Goal: Task Accomplishment & Management: Complete application form

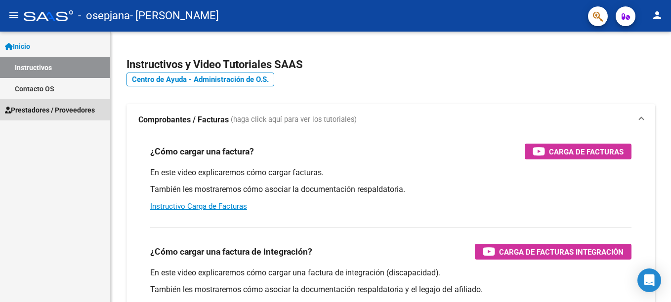
click at [45, 110] on span "Prestadores / Proveedores" at bounding box center [50, 110] width 90 height 11
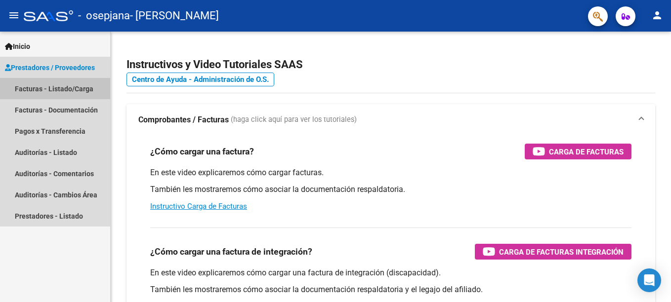
click at [63, 89] on link "Facturas - Listado/Carga" at bounding box center [55, 88] width 110 height 21
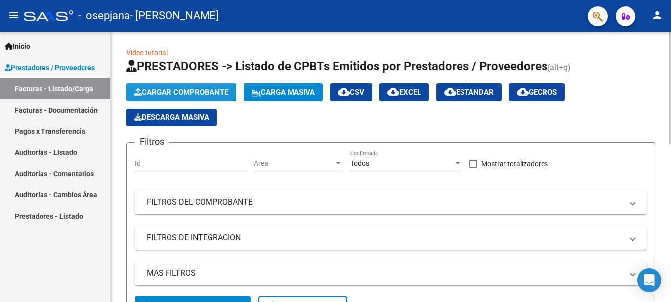
click at [179, 96] on span "Cargar Comprobante" at bounding box center [181, 92] width 94 height 9
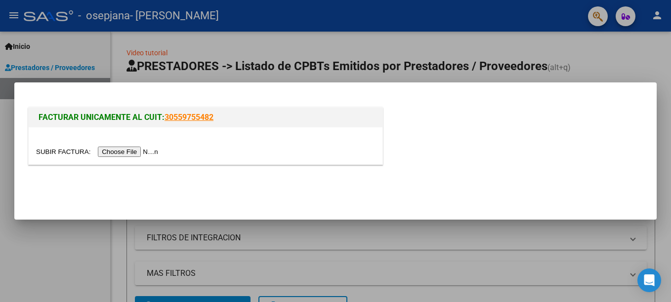
click at [129, 150] on input "file" at bounding box center [98, 152] width 125 height 10
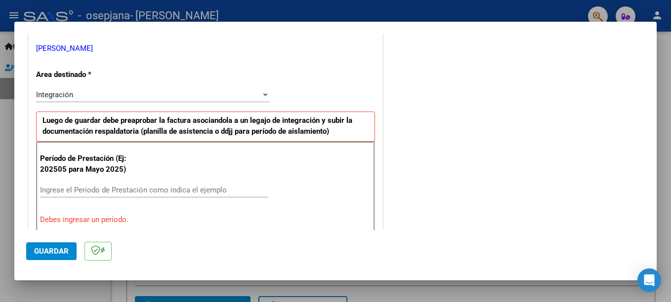
scroll to position [247, 0]
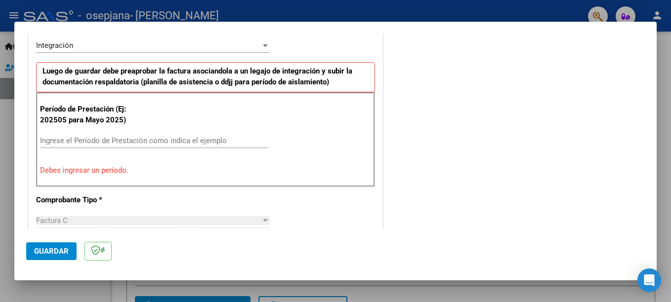
click at [79, 137] on input "Ingrese el Período de Prestación como indica el ejemplo" at bounding box center [154, 140] width 228 height 9
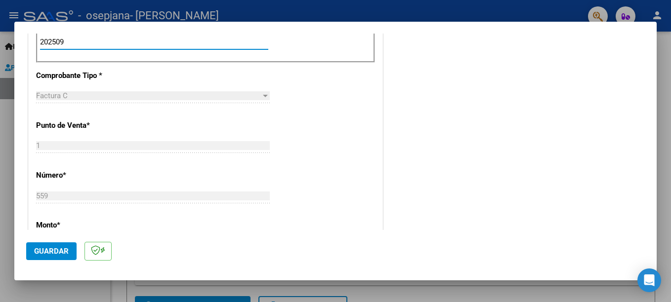
scroll to position [395, 0]
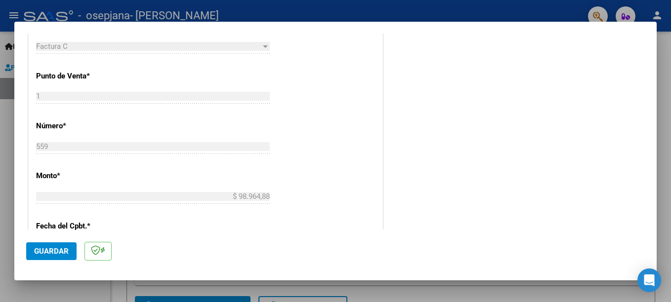
type input "202509"
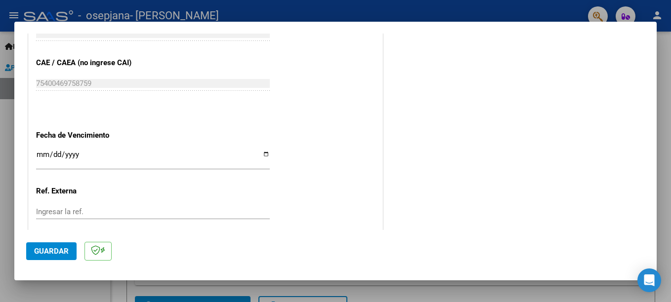
scroll to position [642, 0]
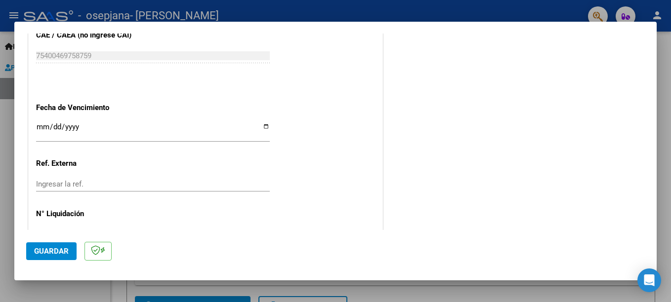
click at [262, 127] on input "Ingresar la fecha" at bounding box center [153, 131] width 234 height 16
type input "[DATE]"
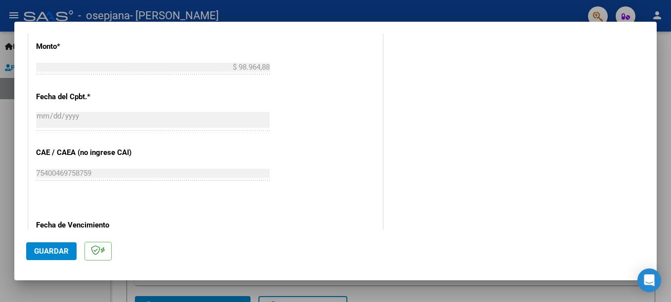
scroll to position [574, 0]
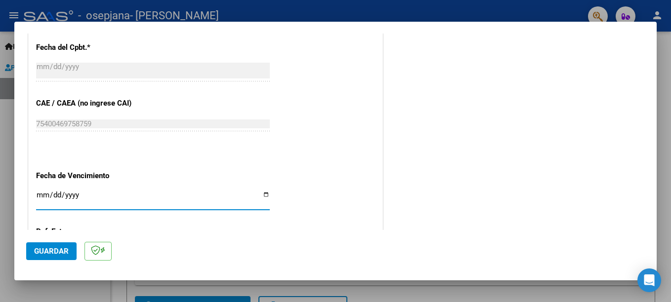
click at [11, 244] on div at bounding box center [335, 151] width 671 height 302
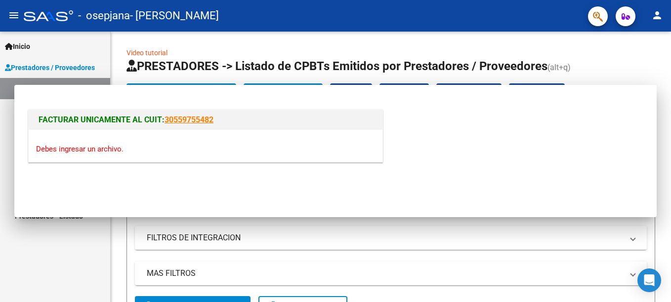
scroll to position [0, 0]
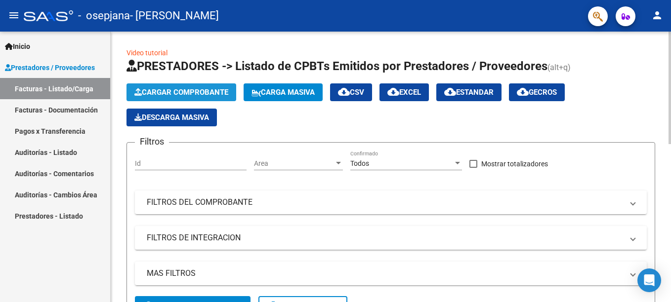
click at [182, 89] on span "Cargar Comprobante" at bounding box center [181, 92] width 94 height 9
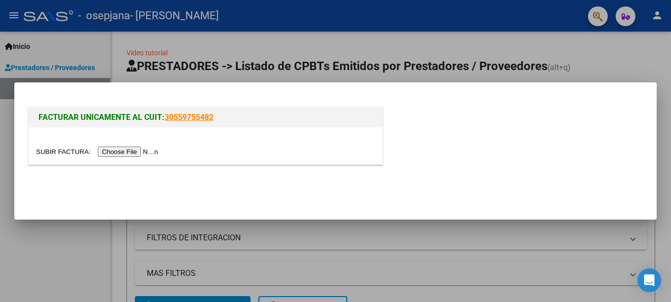
click at [123, 147] on input "file" at bounding box center [98, 152] width 125 height 10
click at [121, 153] on input "file" at bounding box center [98, 152] width 125 height 10
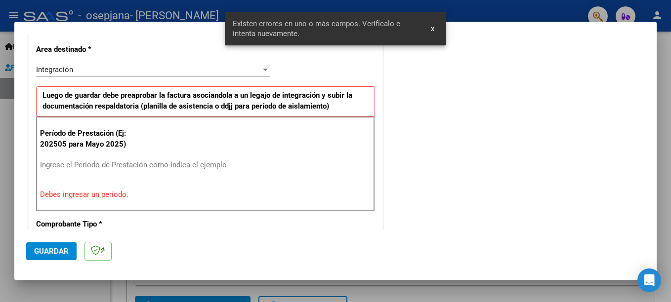
scroll to position [223, 0]
click at [91, 162] on input "Ingrese el Período de Prestación como indica el ejemplo" at bounding box center [154, 164] width 228 height 9
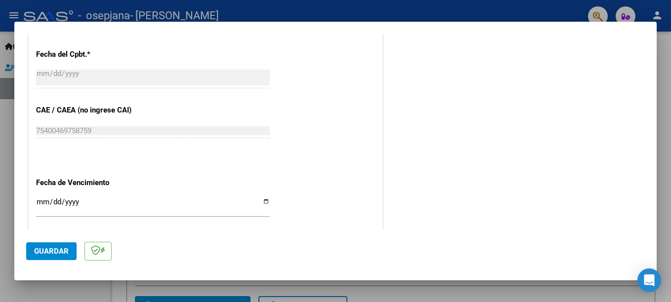
scroll to position [619, 0]
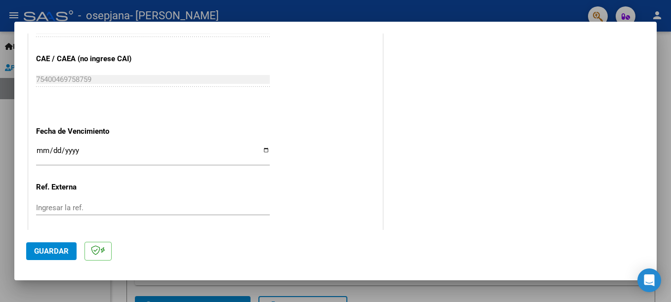
type input "202509"
click at [263, 150] on input "Ingresar la fecha" at bounding box center [153, 155] width 234 height 16
type input "[DATE]"
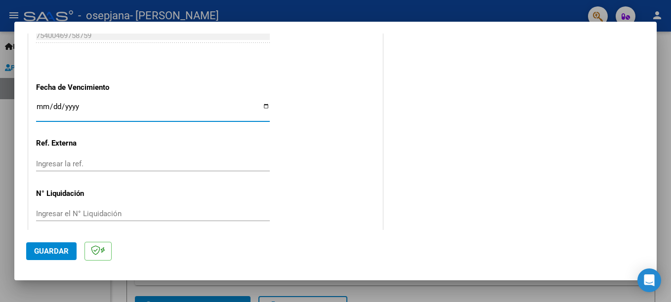
scroll to position [673, 0]
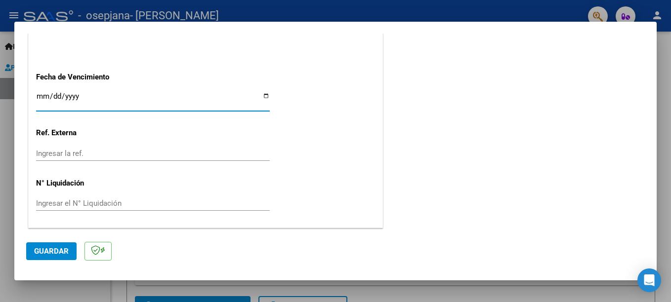
click at [54, 245] on button "Guardar" at bounding box center [51, 252] width 50 height 18
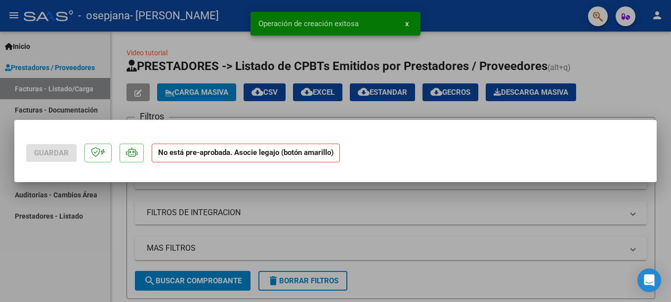
scroll to position [0, 0]
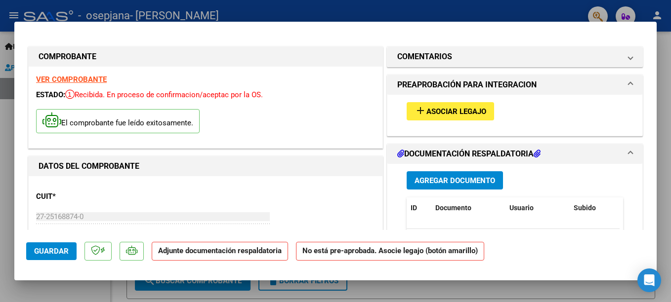
click at [426, 110] on span "Asociar Legajo" at bounding box center [456, 111] width 60 height 9
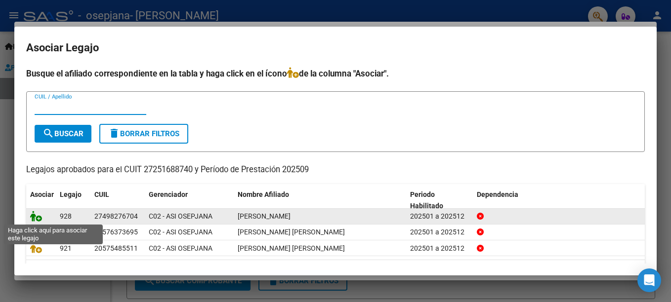
click at [38, 217] on icon at bounding box center [36, 216] width 12 height 11
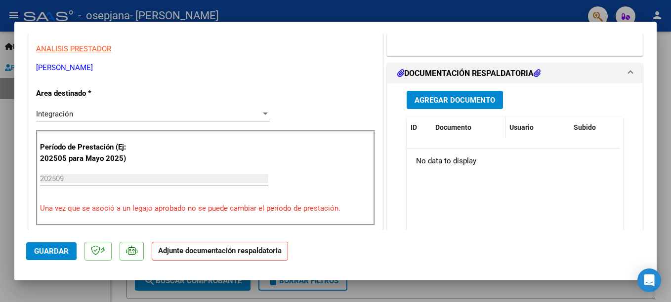
scroll to position [148, 0]
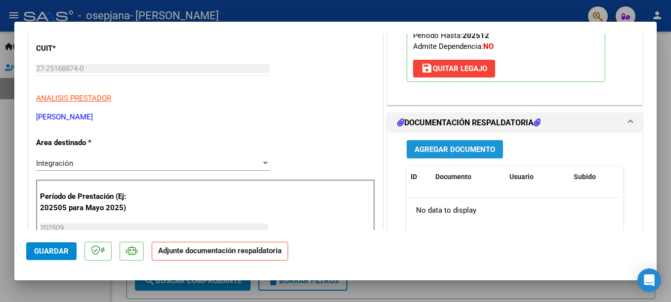
click at [443, 149] on span "Agregar Documento" at bounding box center [455, 149] width 81 height 9
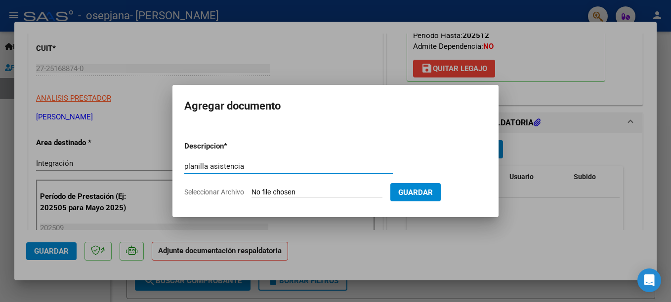
click at [211, 169] on input "planilla asistencia" at bounding box center [288, 166] width 209 height 9
type input "planilla de asistencia"
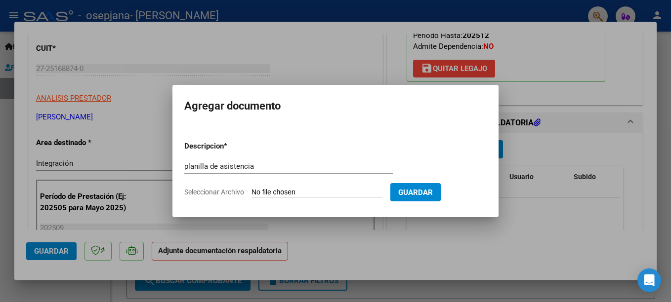
click at [353, 192] on input "Seleccionar Archivo" at bounding box center [317, 192] width 131 height 9
type input "C:\fakepath\BaroniBachSofiapl0925.pdf"
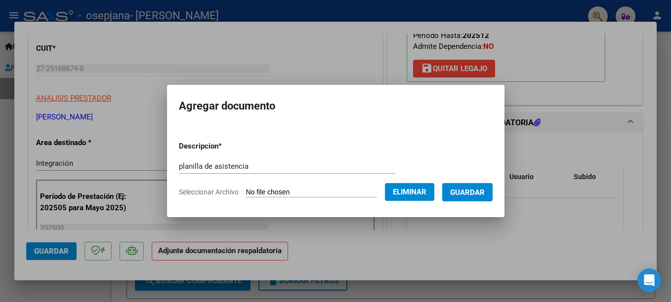
click at [484, 192] on span "Guardar" at bounding box center [467, 192] width 35 height 9
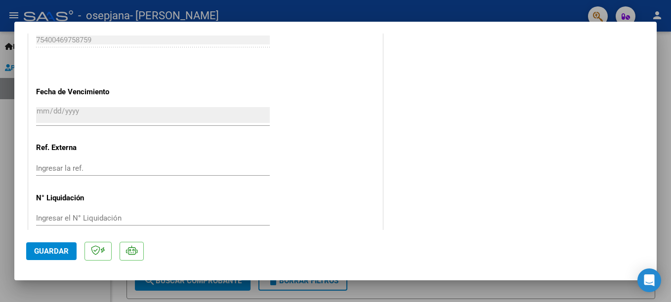
scroll to position [688, 0]
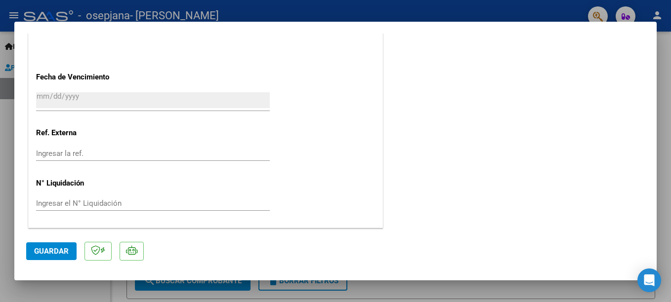
click at [45, 252] on span "Guardar" at bounding box center [51, 251] width 35 height 9
click at [48, 252] on span "Guardar" at bounding box center [51, 251] width 35 height 9
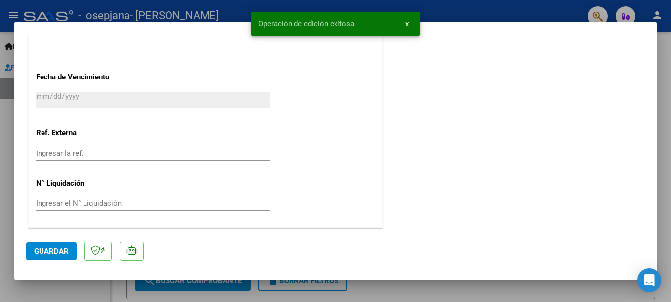
click at [10, 256] on div at bounding box center [335, 151] width 671 height 302
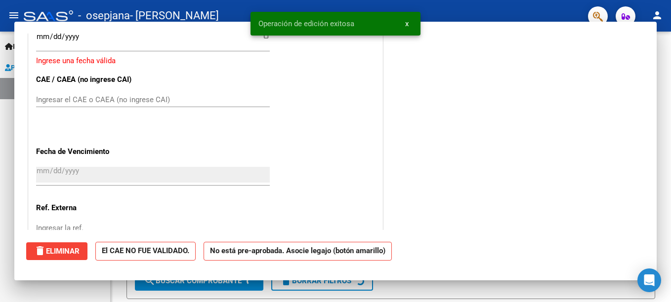
scroll to position [0, 0]
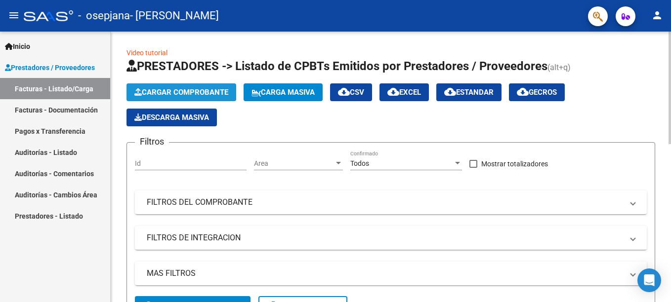
click at [183, 91] on span "Cargar Comprobante" at bounding box center [181, 92] width 94 height 9
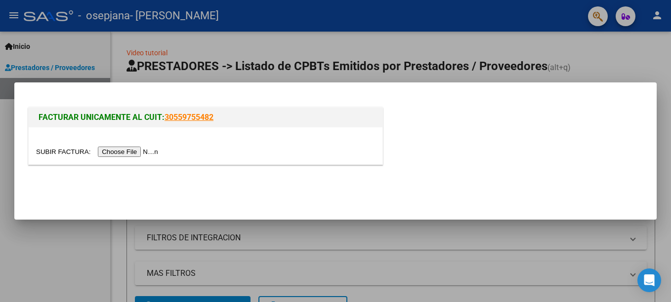
click at [111, 149] on input "file" at bounding box center [98, 152] width 125 height 10
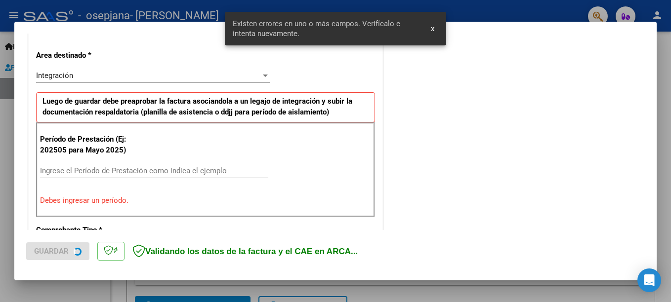
scroll to position [246, 0]
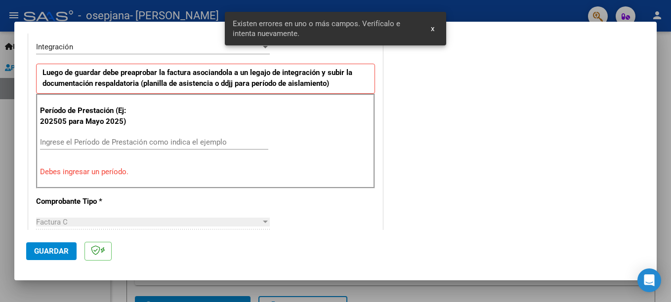
click at [106, 146] on input "Ingrese el Período de Prestación como indica el ejemplo" at bounding box center [154, 142] width 228 height 9
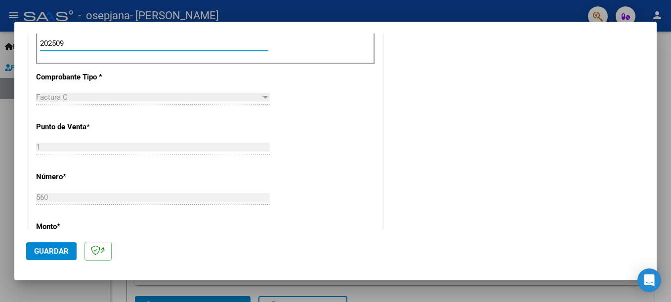
scroll to position [394, 0]
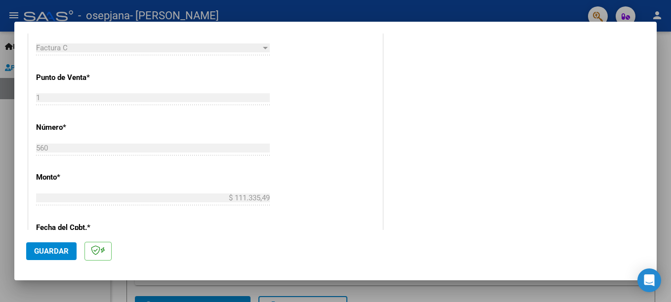
type input "202509"
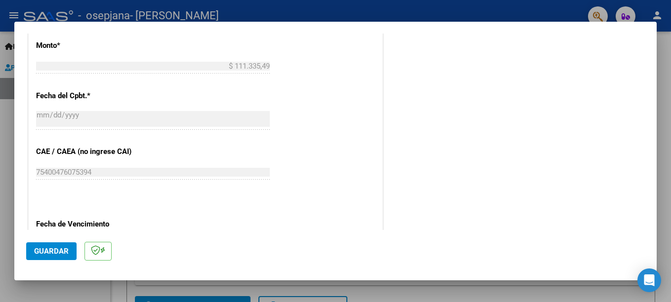
scroll to position [592, 0]
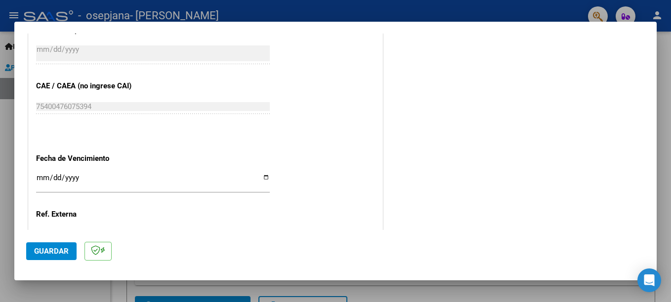
click at [262, 177] on input "Ingresar la fecha" at bounding box center [153, 182] width 234 height 16
type input "[DATE]"
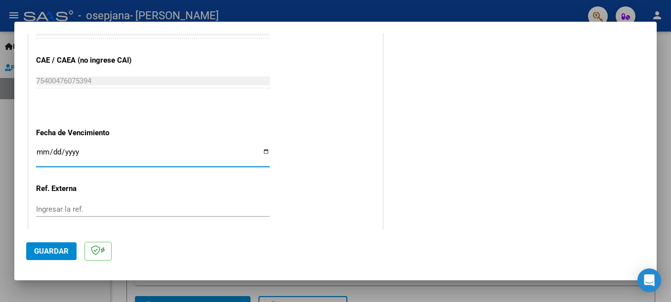
scroll to position [673, 0]
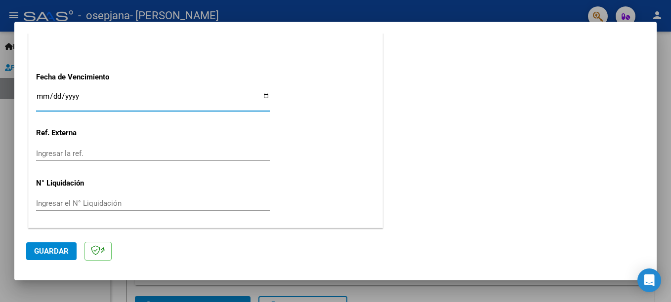
click at [64, 248] on span "Guardar" at bounding box center [51, 251] width 35 height 9
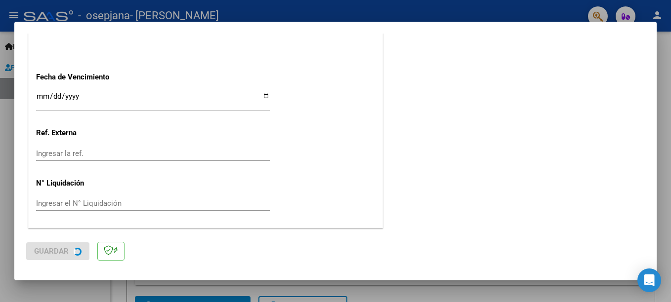
scroll to position [0, 0]
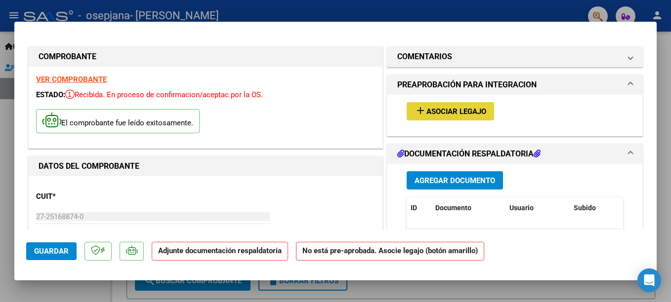
click at [452, 112] on span "Asociar Legajo" at bounding box center [456, 111] width 60 height 9
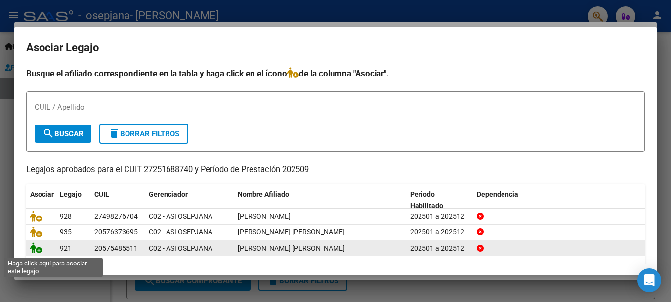
click at [40, 250] on icon at bounding box center [36, 248] width 12 height 11
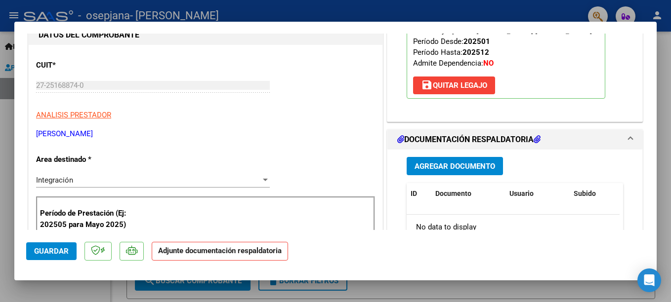
scroll to position [198, 0]
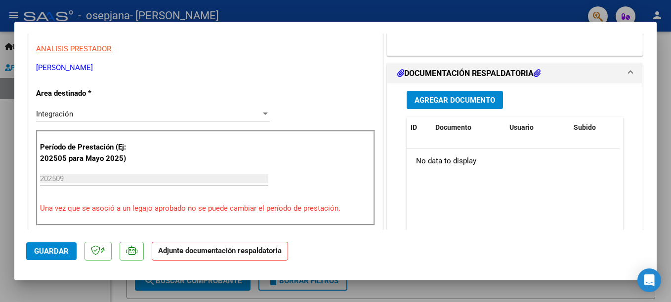
click at [436, 99] on span "Agregar Documento" at bounding box center [455, 100] width 81 height 9
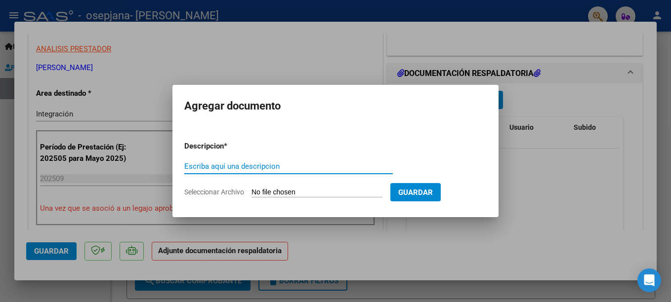
click at [249, 167] on input "Escriba aquí una descripcion" at bounding box center [288, 166] width 209 height 9
type input "planilla de asistencia"
click at [345, 190] on input "Seleccionar Archivo" at bounding box center [317, 192] width 131 height 9
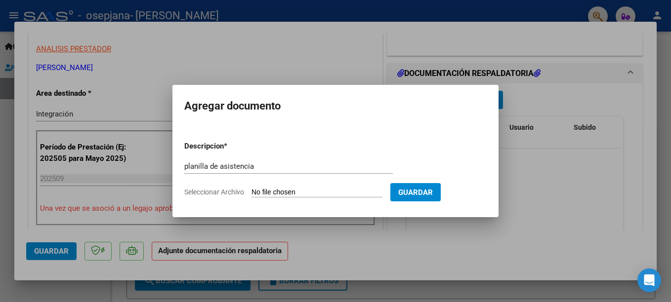
type input "C:\fakepath\BordonNoahpl0925.pdf"
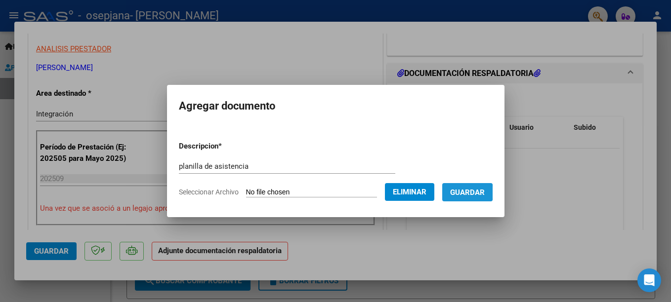
click at [477, 193] on span "Guardar" at bounding box center [467, 192] width 35 height 9
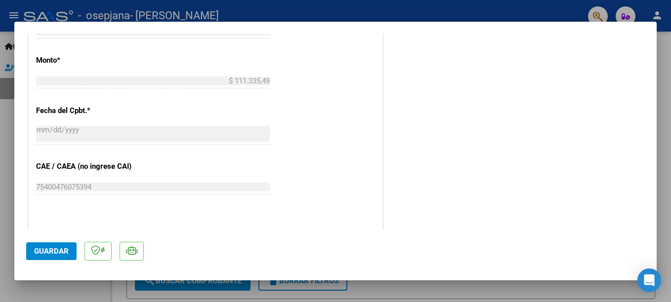
scroll to position [544, 0]
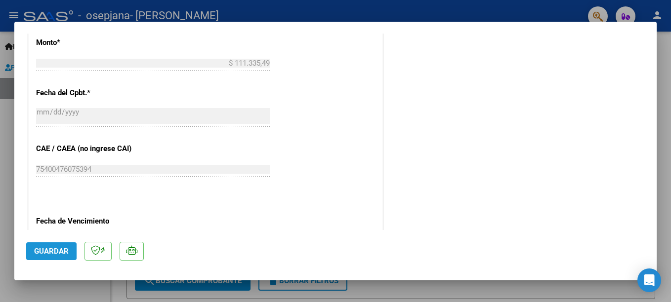
click at [45, 247] on span "Guardar" at bounding box center [51, 251] width 35 height 9
click at [44, 249] on span "Guardar" at bounding box center [51, 251] width 35 height 9
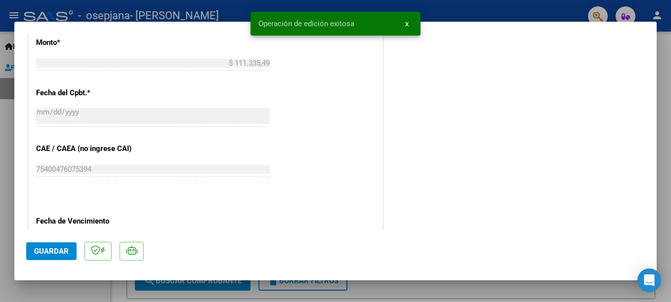
click at [3, 200] on div at bounding box center [335, 151] width 671 height 302
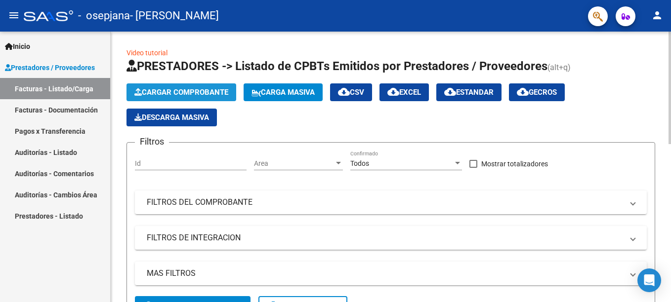
click at [176, 94] on span "Cargar Comprobante" at bounding box center [181, 92] width 94 height 9
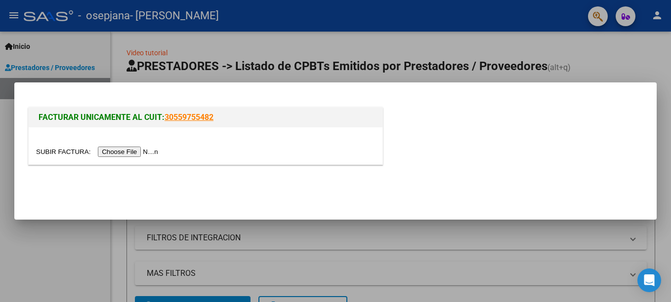
click at [128, 152] on input "file" at bounding box center [98, 152] width 125 height 10
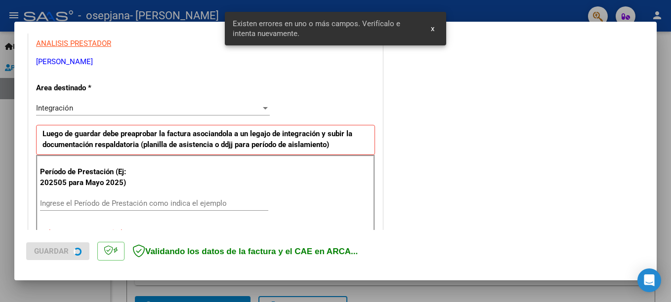
scroll to position [227, 0]
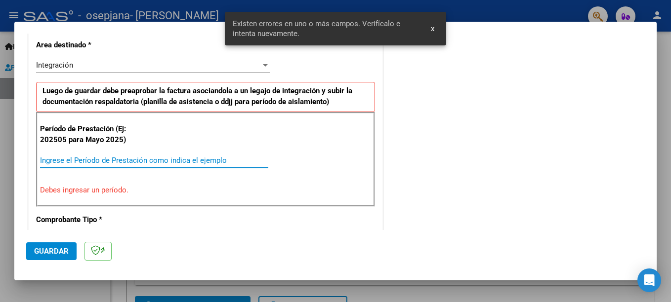
click at [102, 163] on input "Ingrese el Período de Prestación como indica el ejemplo" at bounding box center [154, 160] width 228 height 9
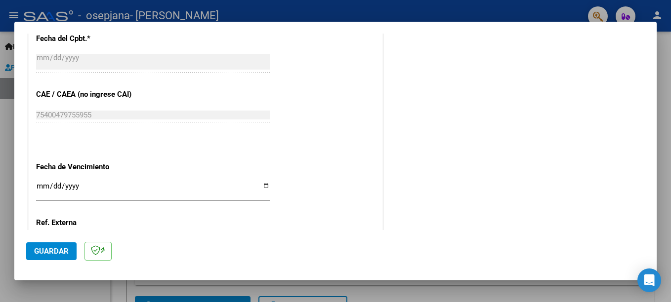
scroll to position [623, 0]
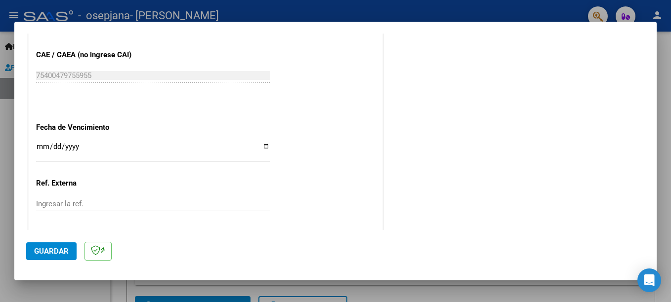
type input "202509"
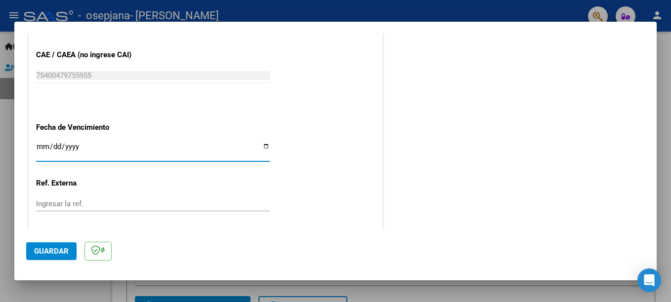
click at [261, 149] on input "Ingresar la fecha" at bounding box center [153, 151] width 234 height 16
type input "[DATE]"
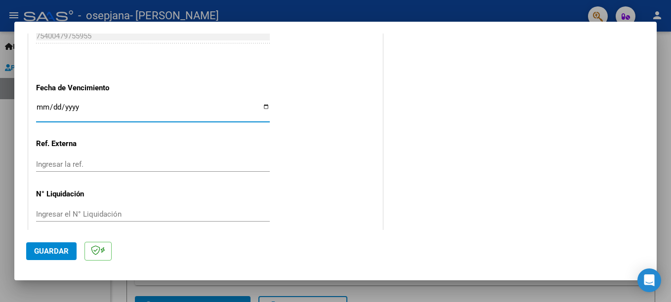
scroll to position [673, 0]
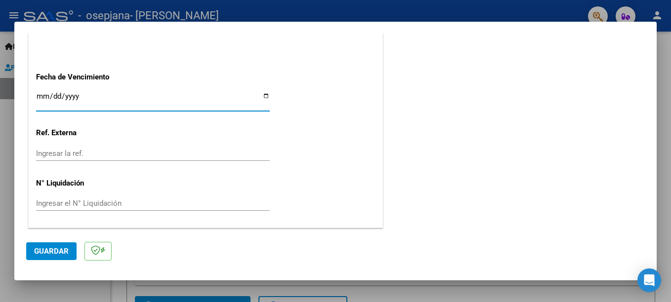
click at [61, 248] on span "Guardar" at bounding box center [51, 251] width 35 height 9
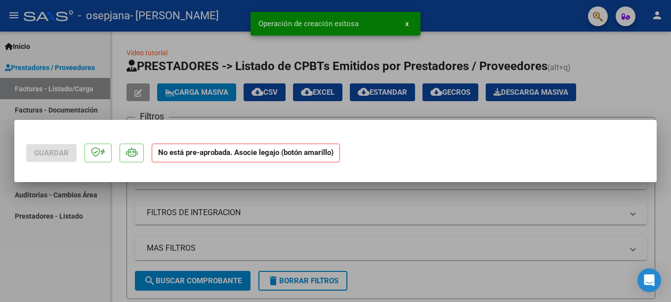
scroll to position [0, 0]
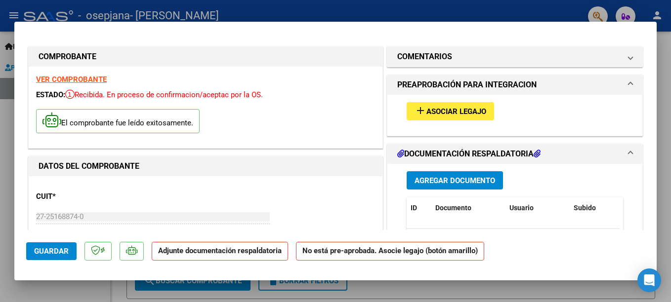
click at [450, 103] on button "add Asociar Legajo" at bounding box center [450, 111] width 87 height 18
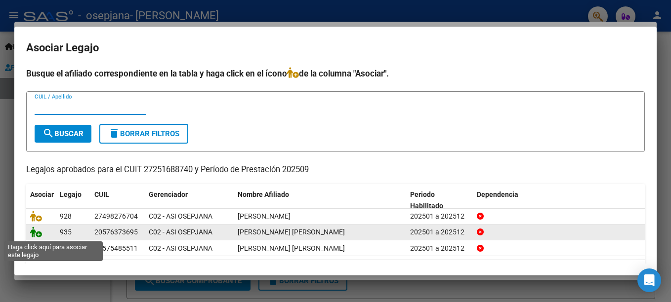
click at [39, 234] on icon at bounding box center [36, 232] width 12 height 11
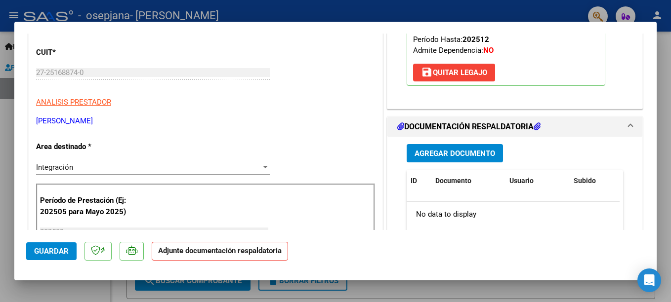
scroll to position [148, 0]
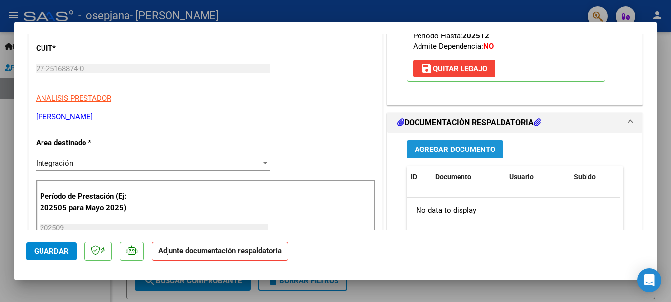
click at [445, 154] on span "Agregar Documento" at bounding box center [455, 149] width 81 height 9
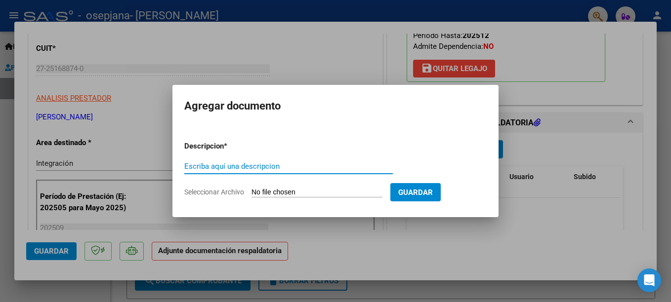
click at [272, 164] on input "Escriba aquí una descripcion" at bounding box center [288, 166] width 209 height 9
type input "planilla de asistencia"
click at [317, 193] on input "Seleccionar Archivo" at bounding box center [317, 192] width 131 height 9
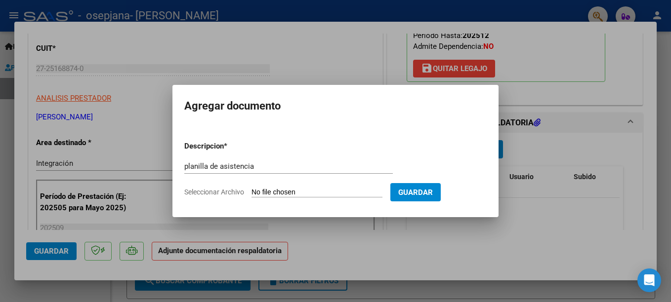
type input "C:\fakepath\QuirogaMelgarejoLeonardoAndrespl0925.pdf"
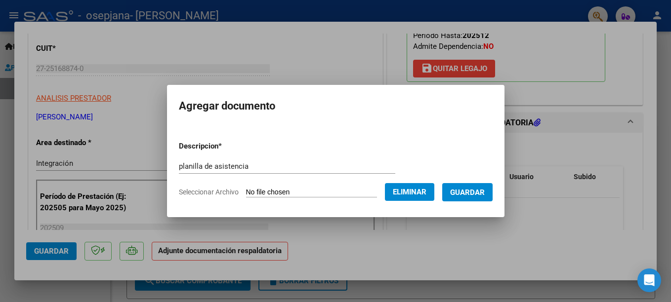
click at [483, 194] on span "Guardar" at bounding box center [467, 192] width 35 height 9
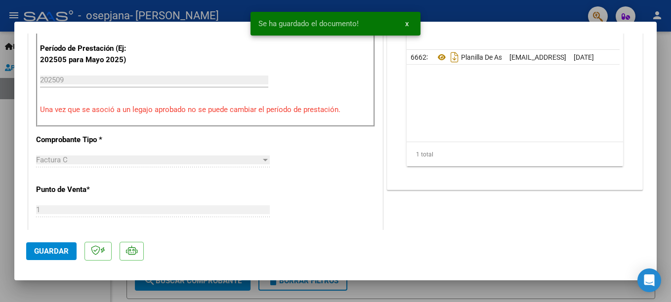
scroll to position [346, 0]
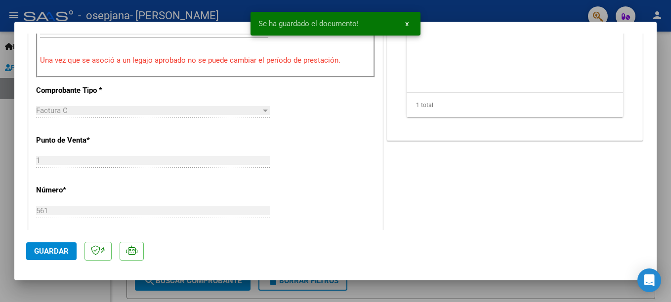
click at [46, 250] on span "Guardar" at bounding box center [51, 251] width 35 height 9
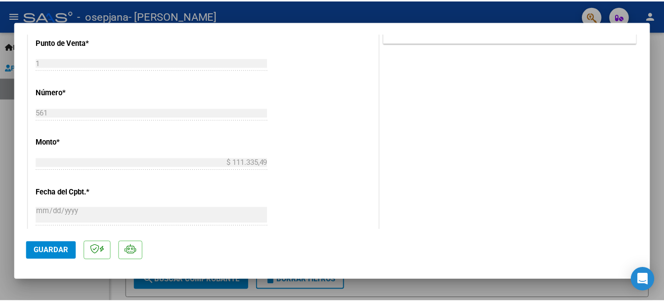
scroll to position [494, 0]
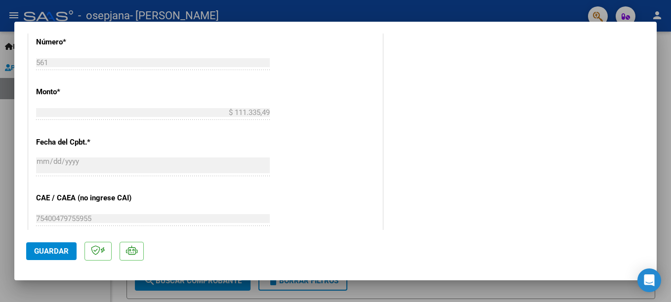
click at [47, 252] on span "Guardar" at bounding box center [51, 251] width 35 height 9
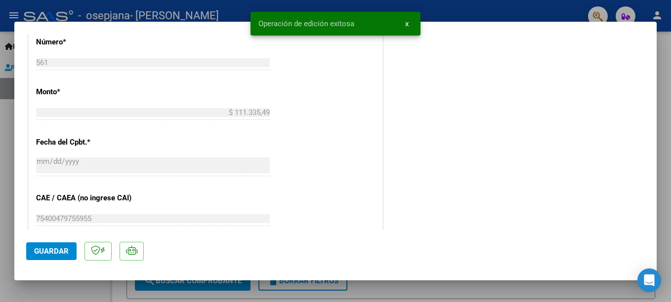
click at [8, 239] on div at bounding box center [335, 151] width 671 height 302
type input "$ 0,00"
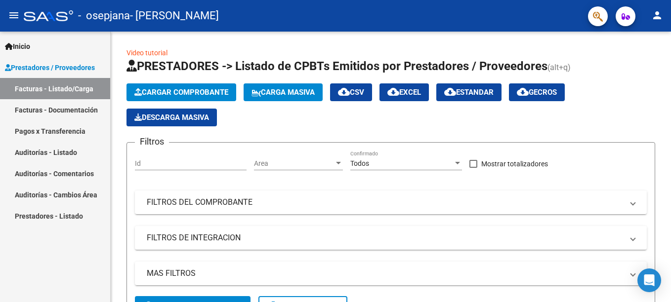
click at [655, 15] on mat-icon "person" at bounding box center [657, 15] width 12 height 12
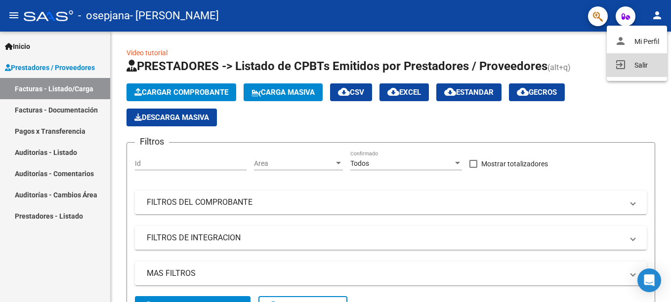
click at [641, 66] on button "exit_to_app Salir" at bounding box center [637, 65] width 60 height 24
